Goal: Find specific page/section: Find specific page/section

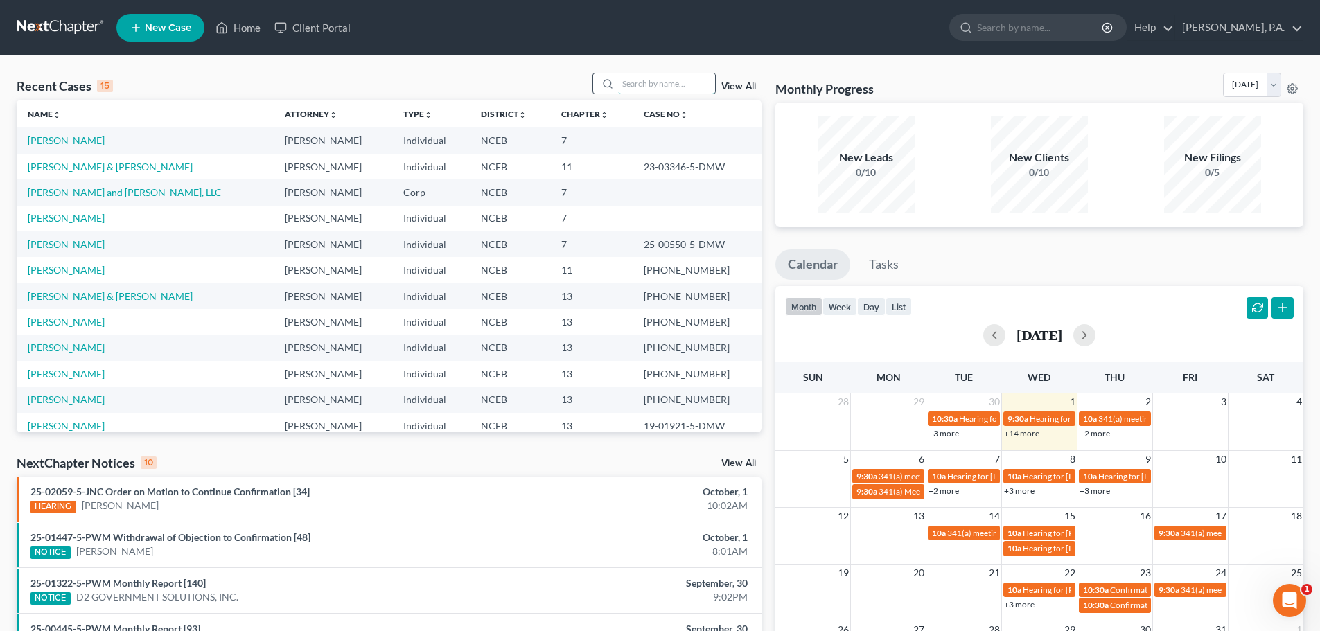
click at [624, 84] on input "search" at bounding box center [666, 83] width 97 height 20
click at [635, 73] on input "search" at bounding box center [666, 83] width 97 height 20
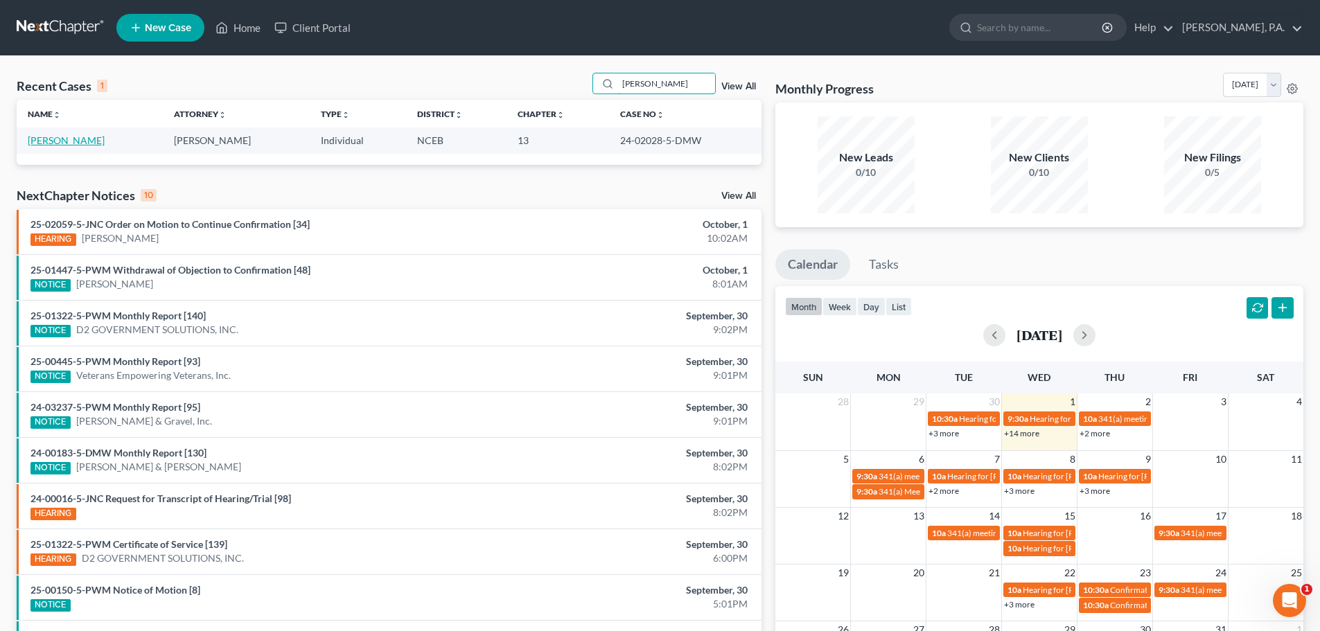
type input "[PERSON_NAME]"
click at [76, 140] on link "[PERSON_NAME]" at bounding box center [66, 140] width 77 height 12
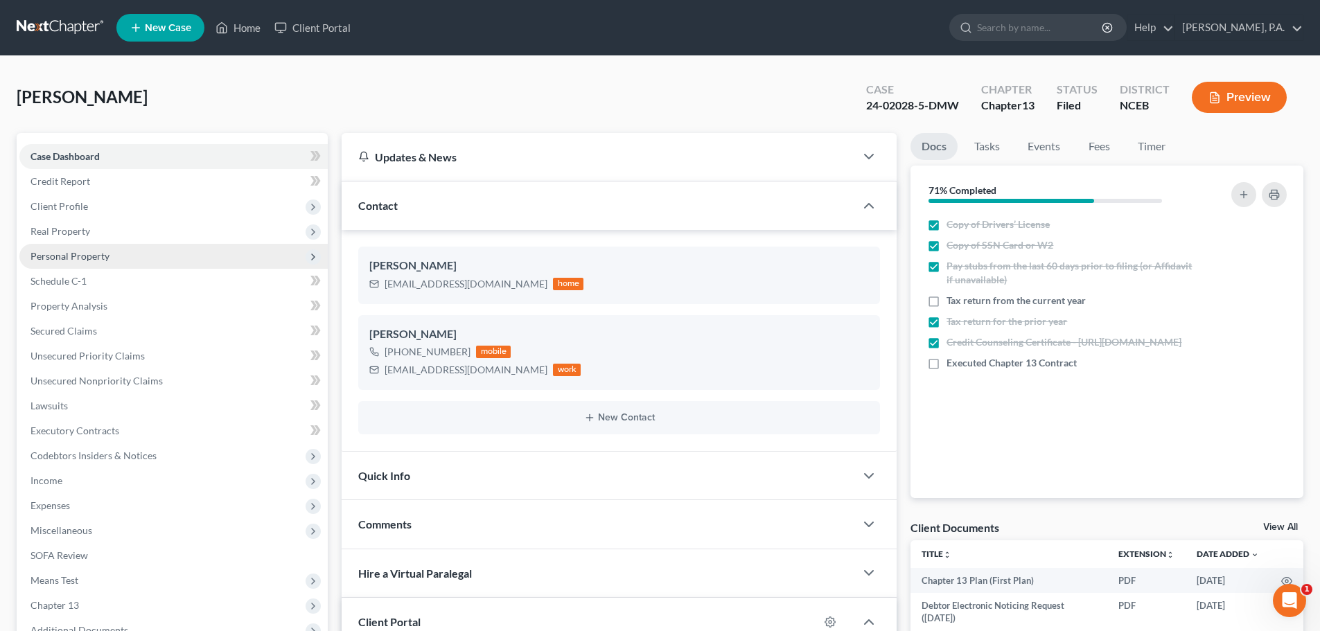
click at [127, 251] on span "Personal Property" at bounding box center [173, 256] width 308 height 25
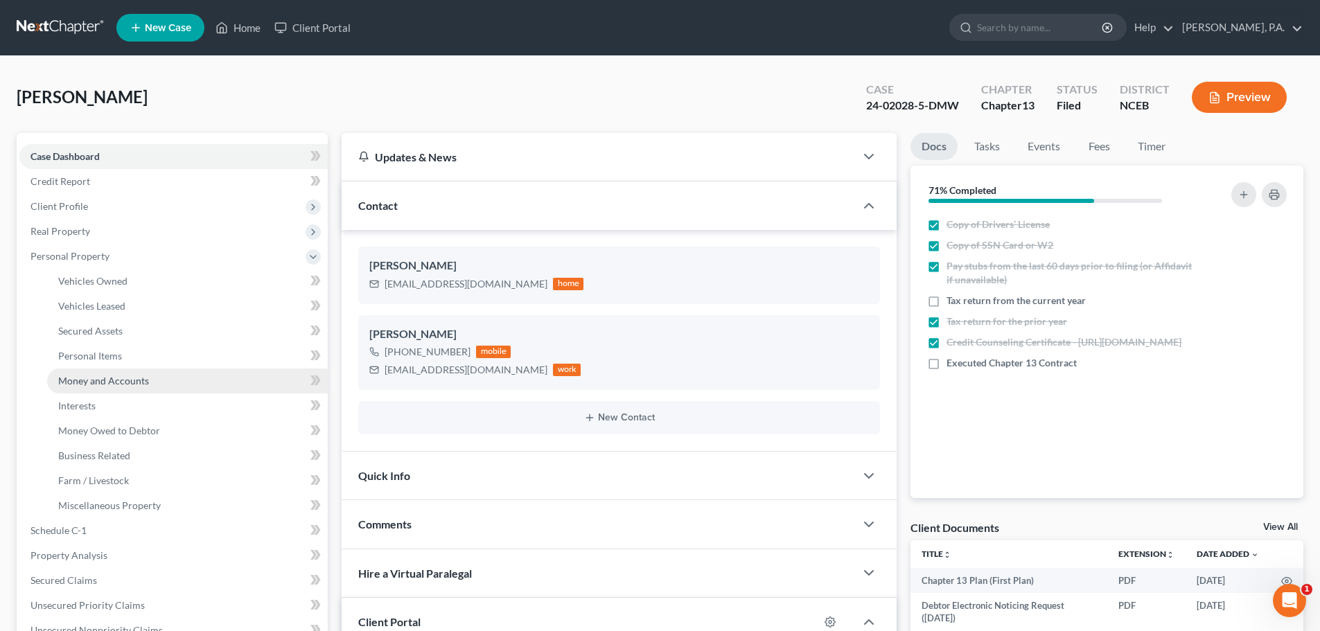
click at [168, 383] on link "Money and Accounts" at bounding box center [187, 381] width 281 height 25
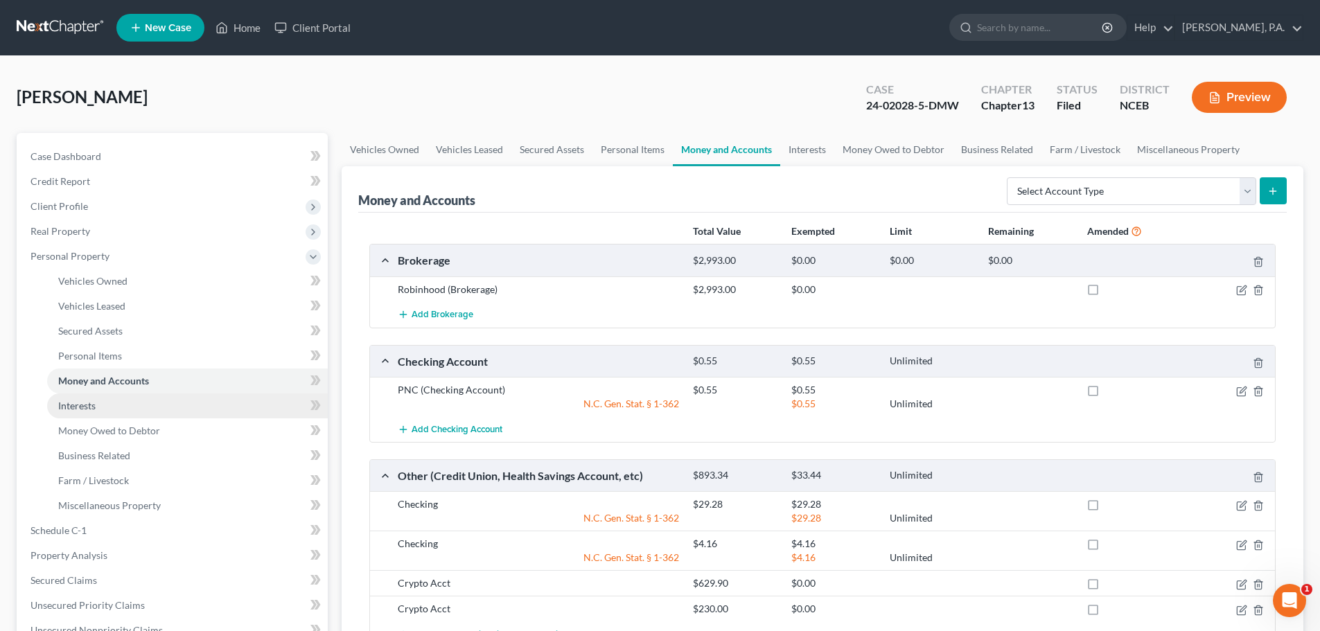
click at [156, 410] on link "Interests" at bounding box center [187, 406] width 281 height 25
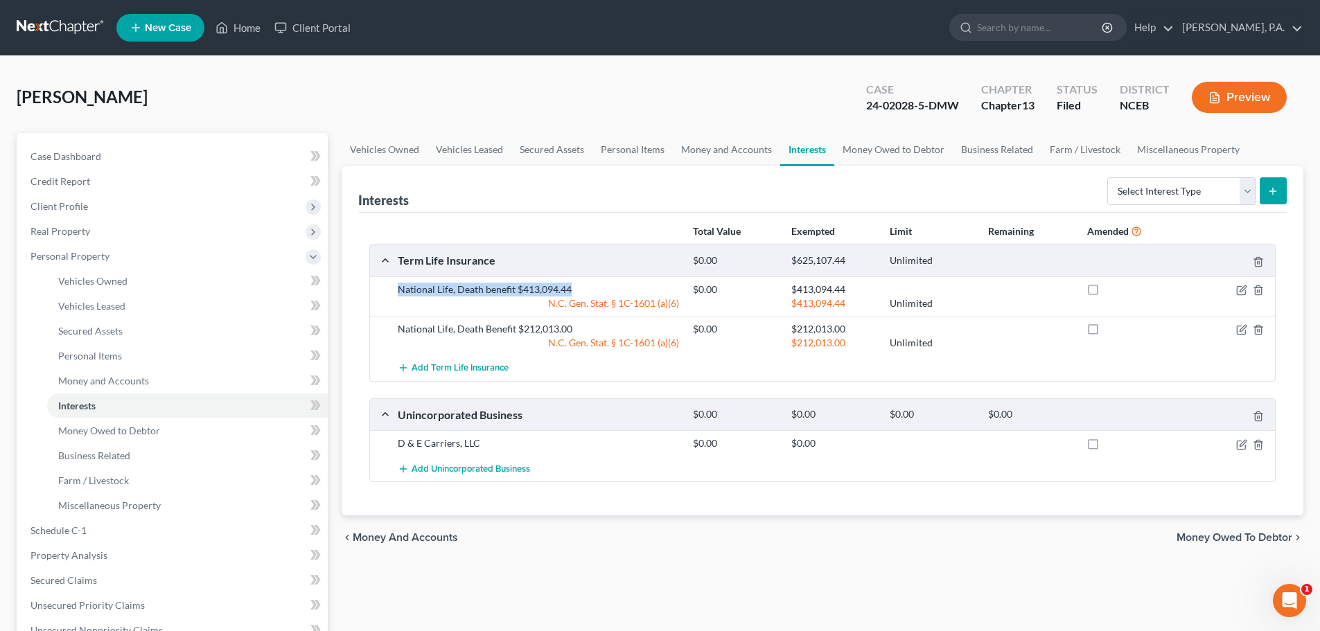
drag, startPoint x: 393, startPoint y: 290, endPoint x: 584, endPoint y: 291, distance: 190.6
click at [584, 291] on div "National Life, Death benefit $413,094.44" at bounding box center [538, 290] width 295 height 14
copy div "National Life, Death benefit $413,094.44"
click at [581, 289] on div "National Life, Death benefit $413,094.44" at bounding box center [538, 290] width 295 height 14
click at [663, 342] on div "N.C. Gen. Stat. § 1C-1601 (a)(6)" at bounding box center [538, 343] width 295 height 14
